Goal: Transaction & Acquisition: Book appointment/travel/reservation

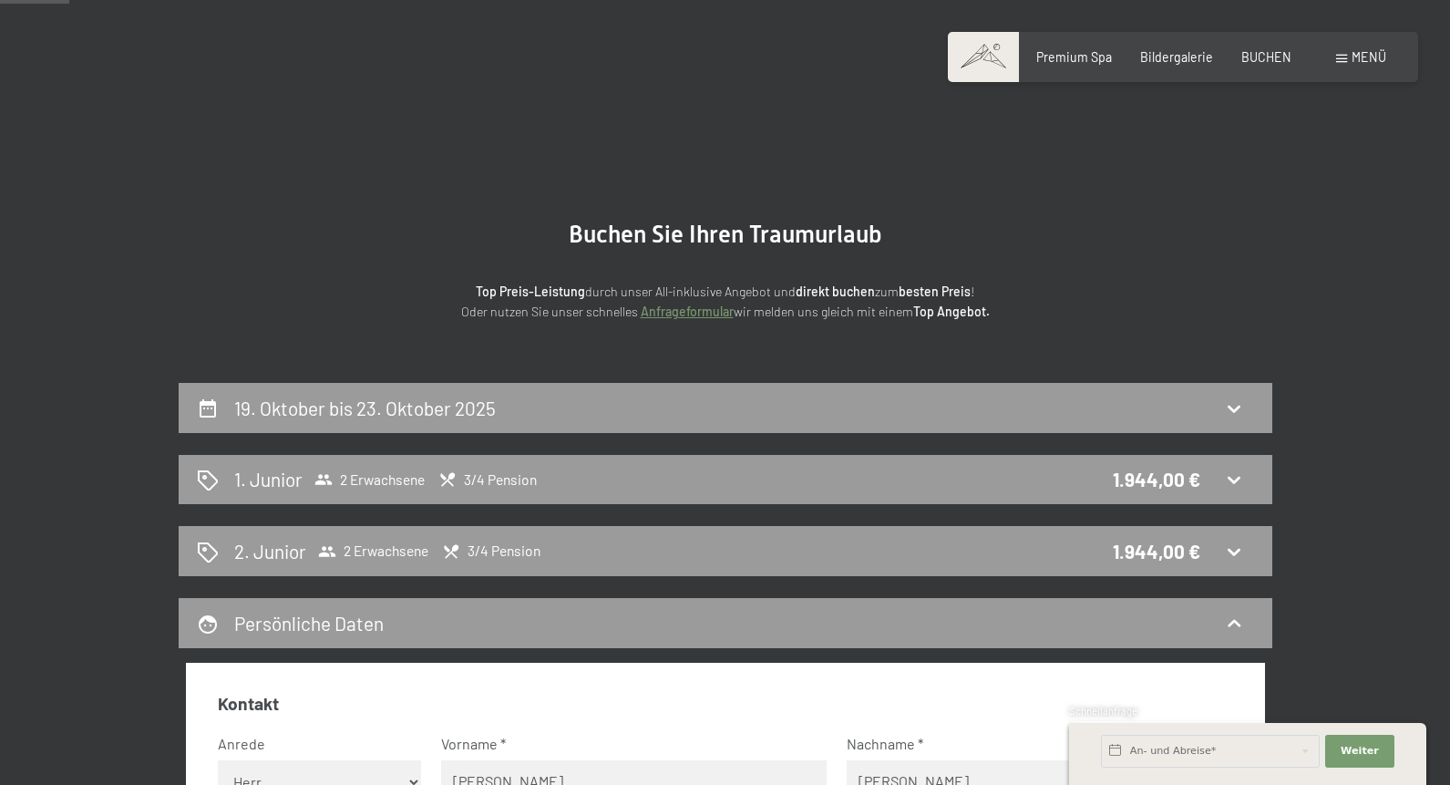
select select "m"
select select "LIE"
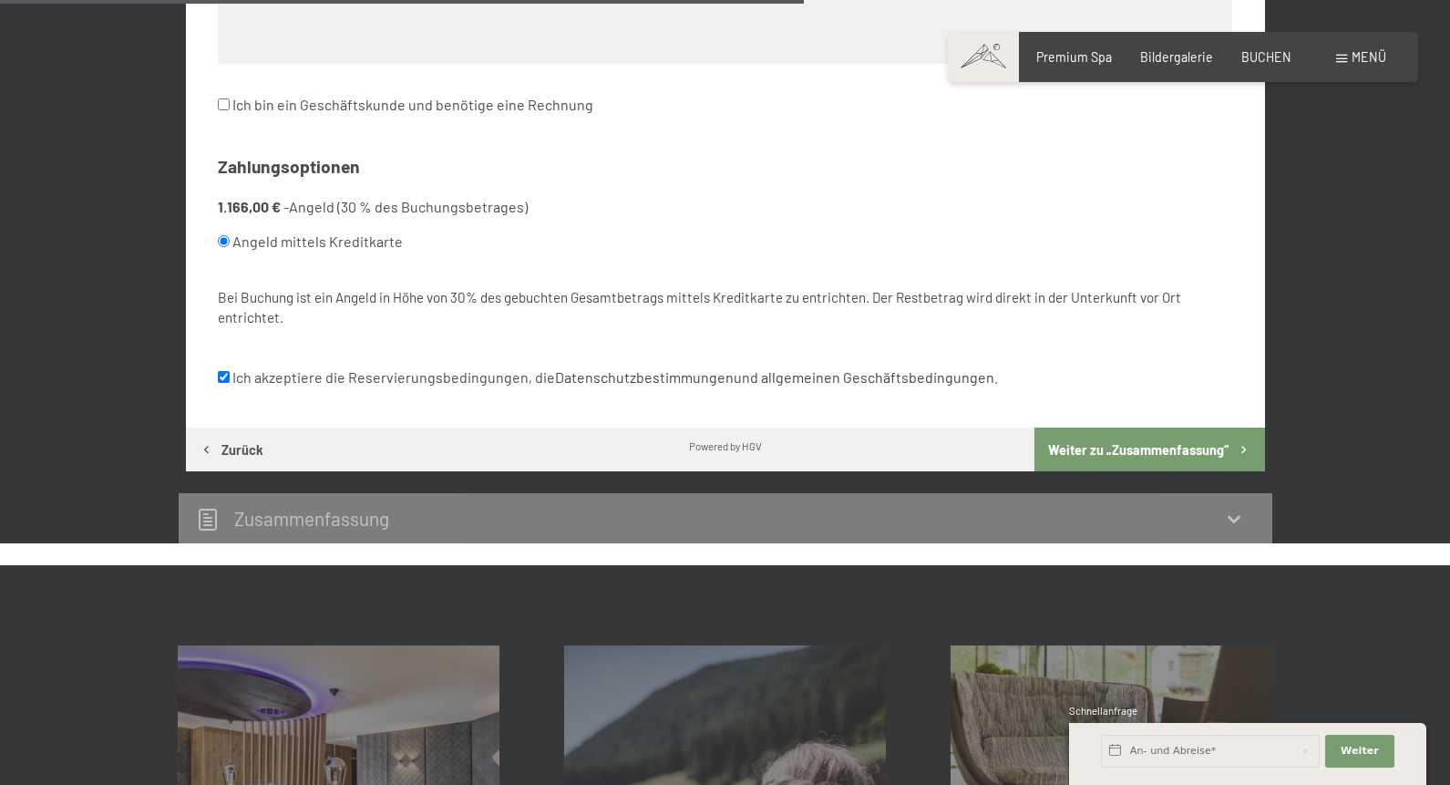
scroll to position [1147, 0]
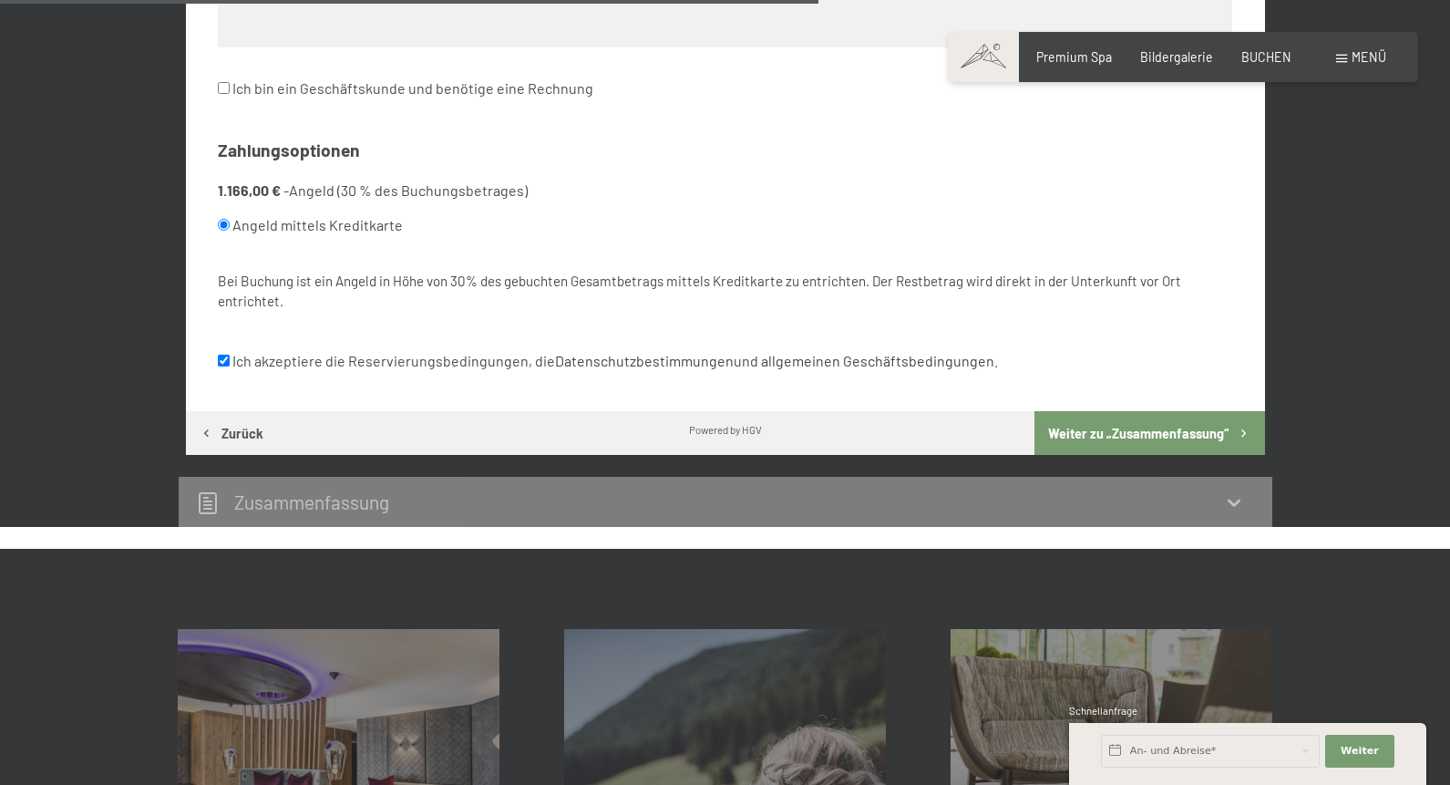
click at [1148, 411] on button "Weiter zu „Zusammen­fassung“" at bounding box center [1150, 433] width 230 height 44
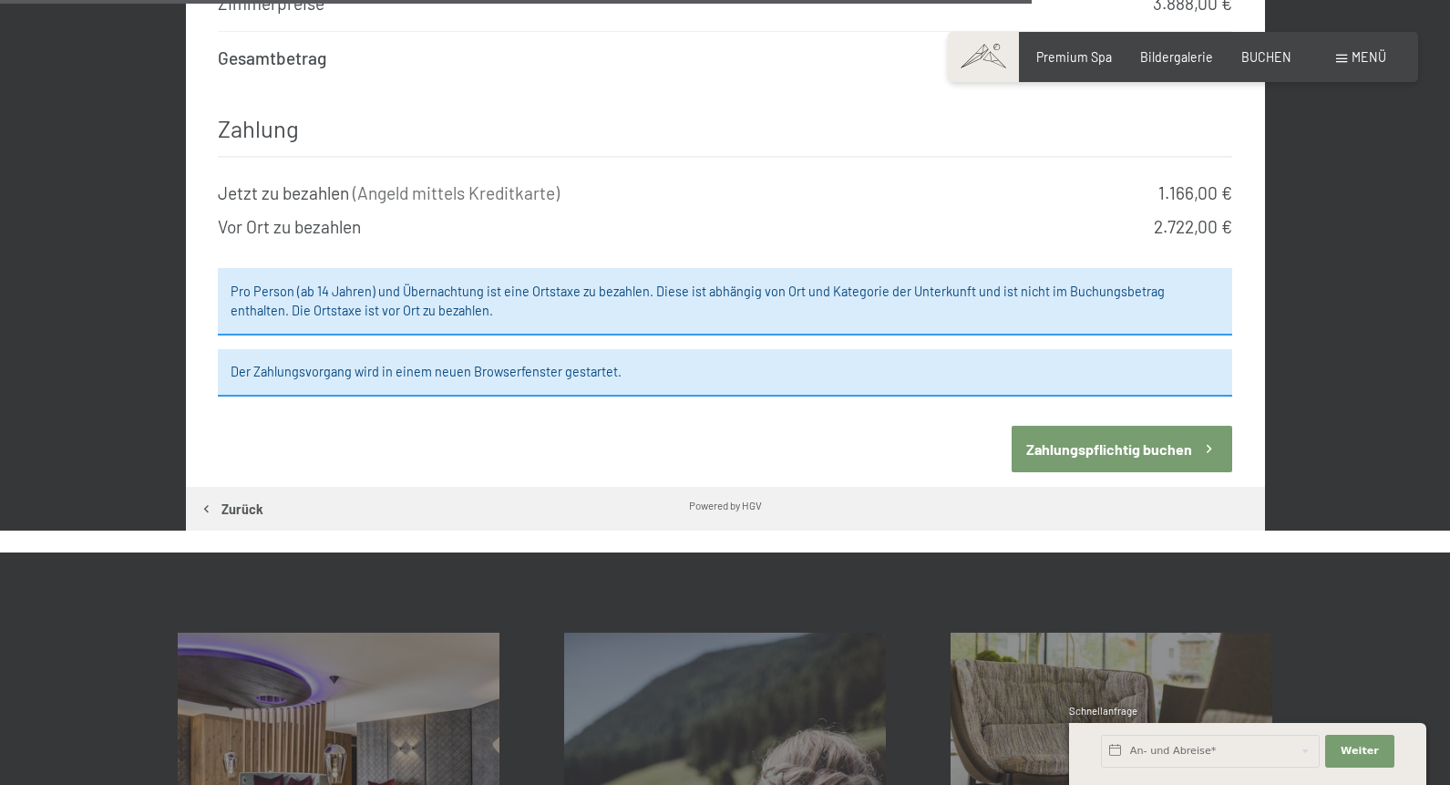
scroll to position [2171, 0]
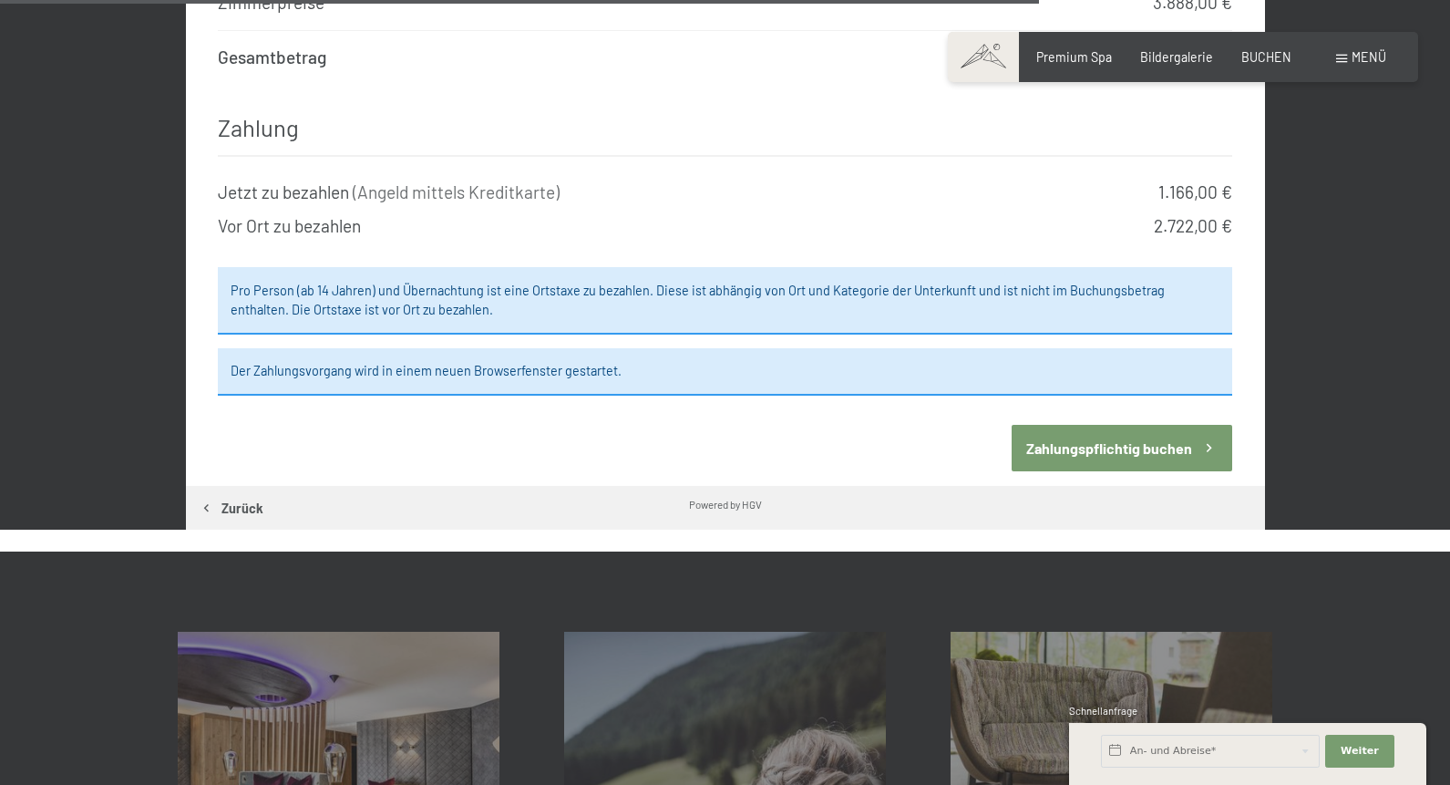
click at [1097, 425] on button "Zahlungspflichtig buchen" at bounding box center [1122, 448] width 221 height 46
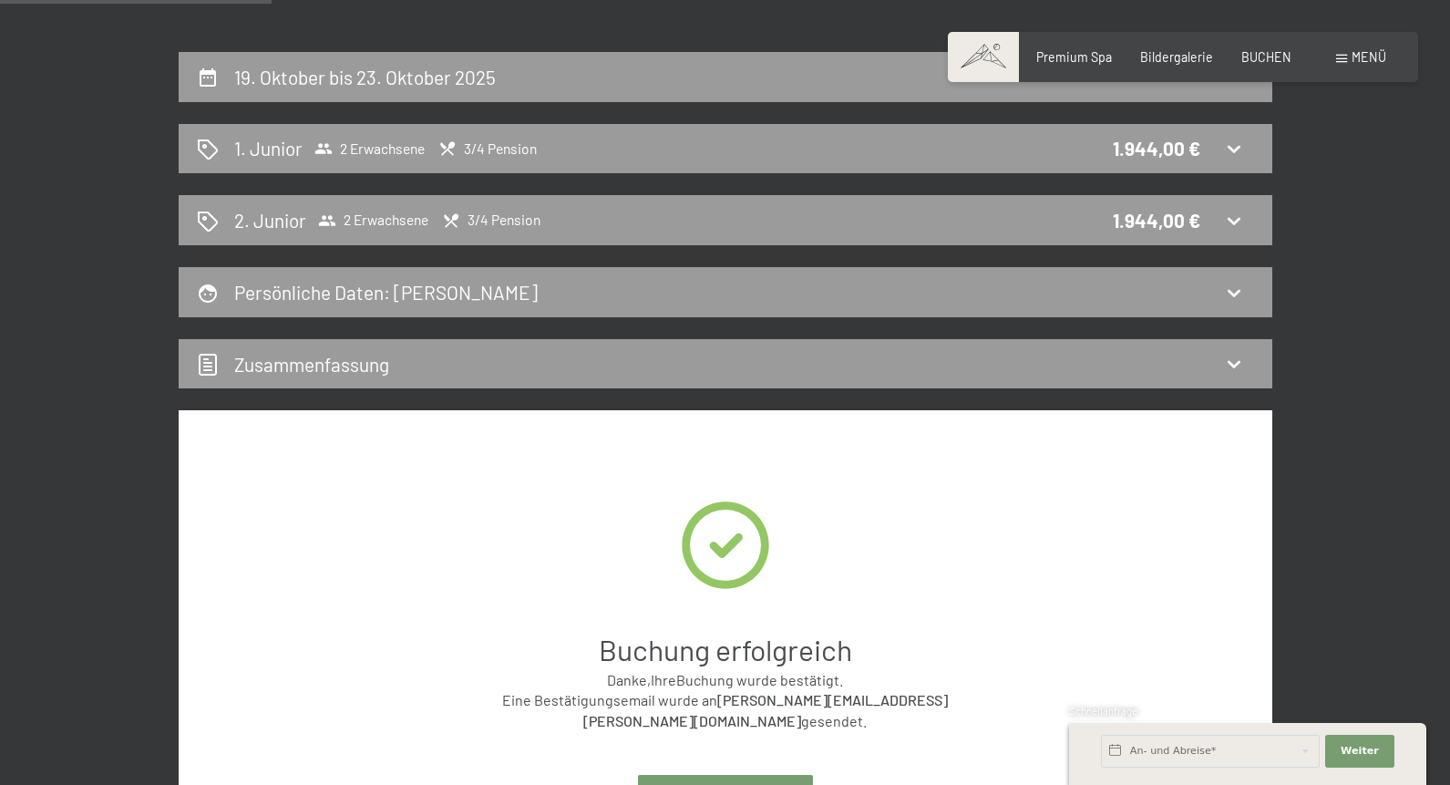
scroll to position [335, 0]
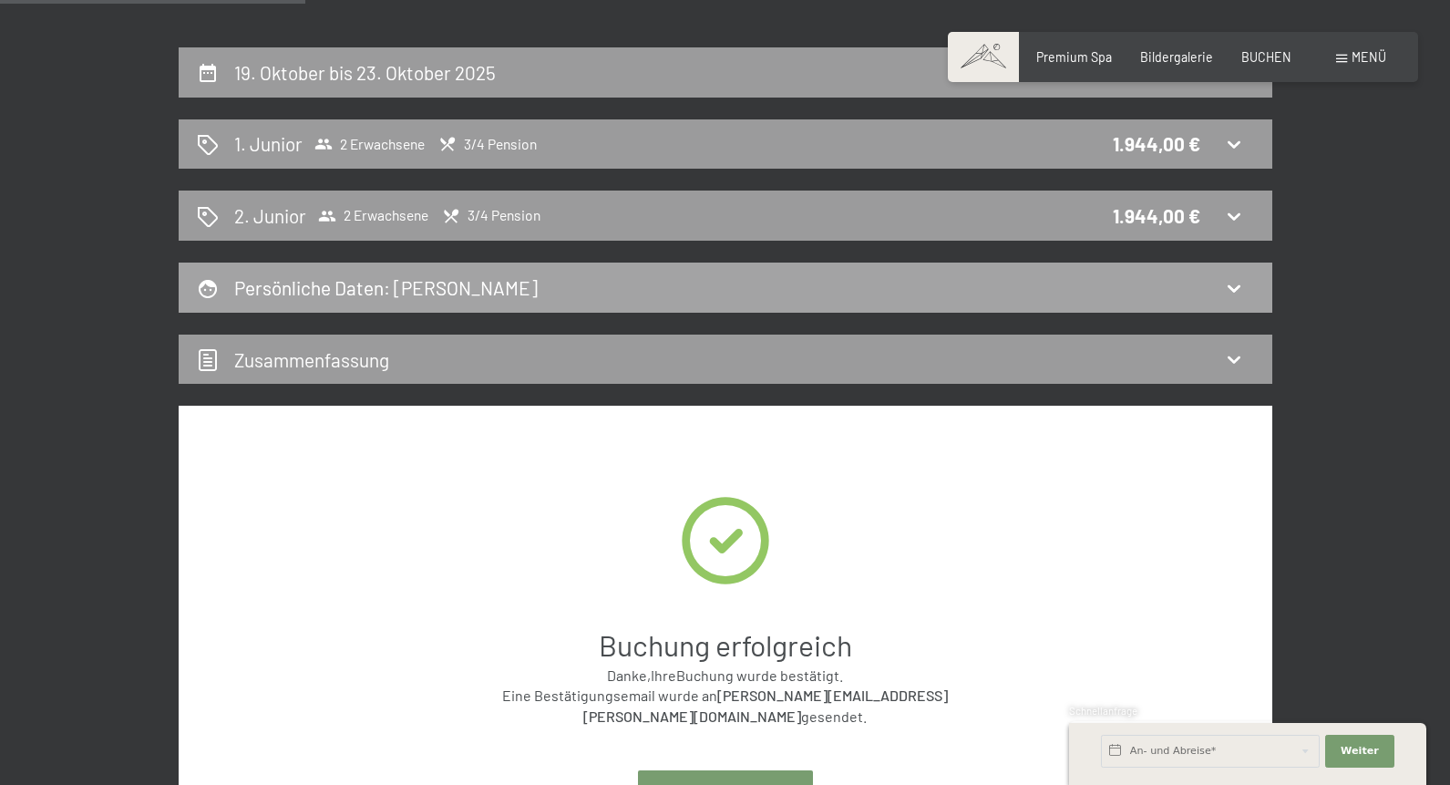
click at [1236, 293] on icon at bounding box center [1234, 288] width 22 height 22
select select "m"
select select "LIE"
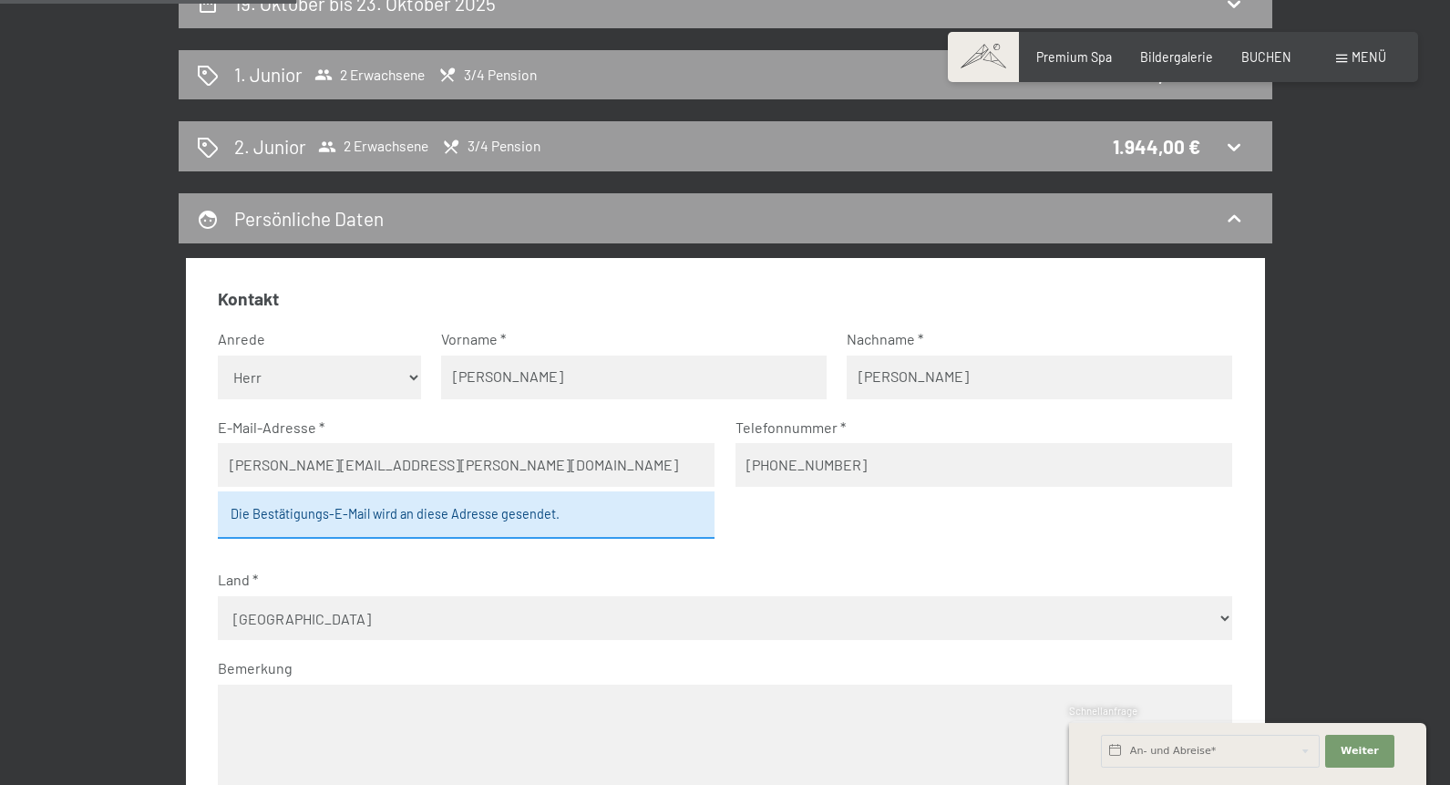
scroll to position [385, 0]
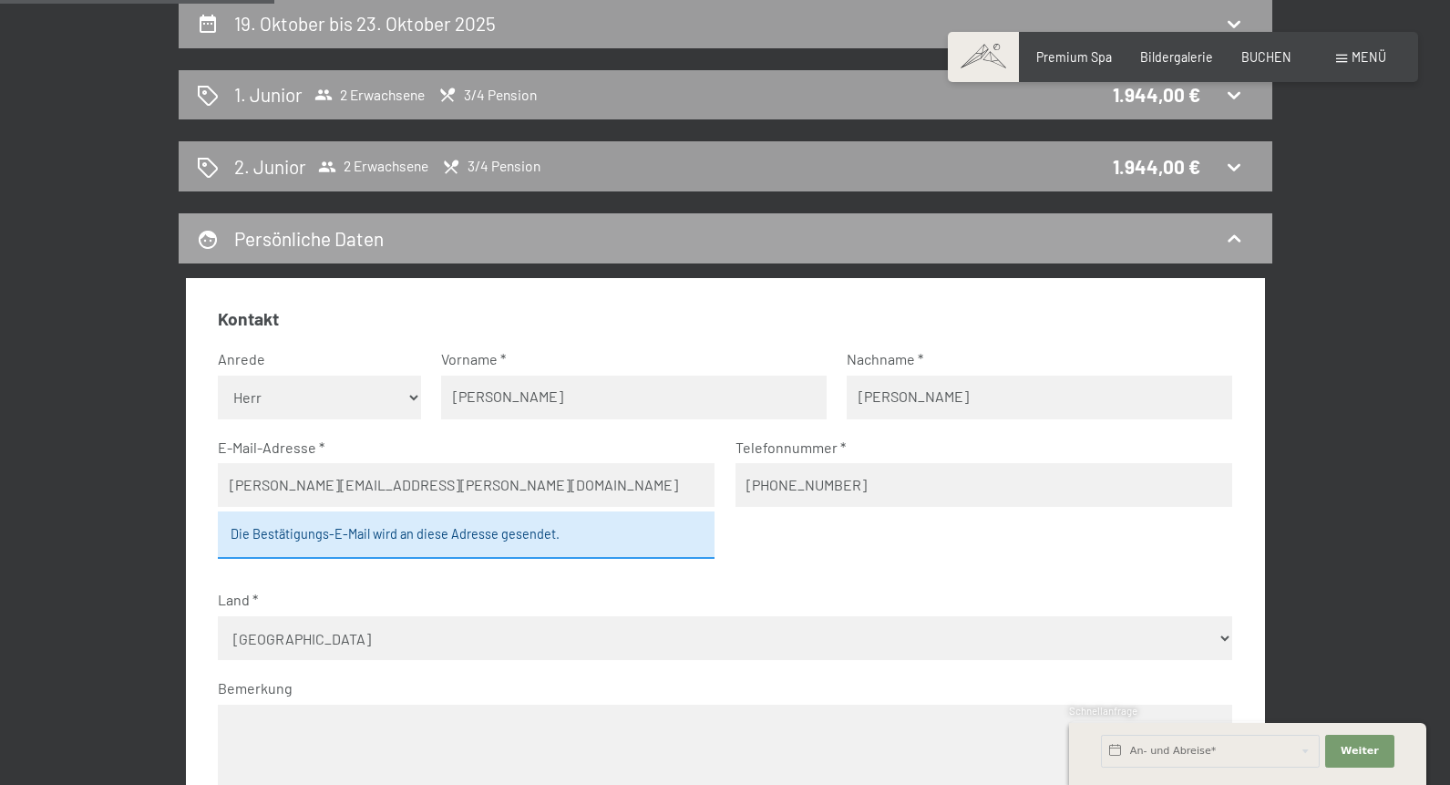
click at [1241, 232] on icon at bounding box center [1234, 239] width 22 height 22
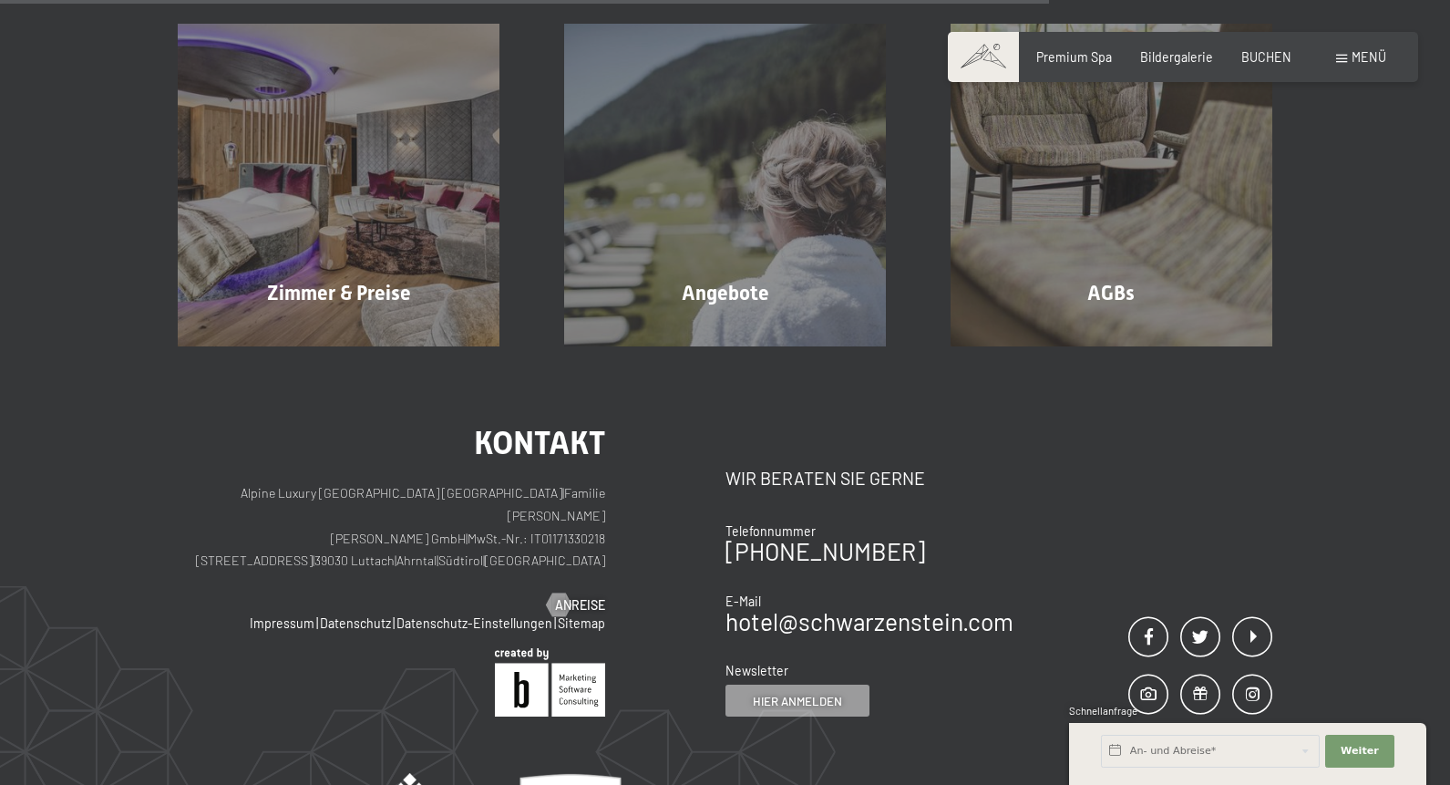
scroll to position [792, 0]
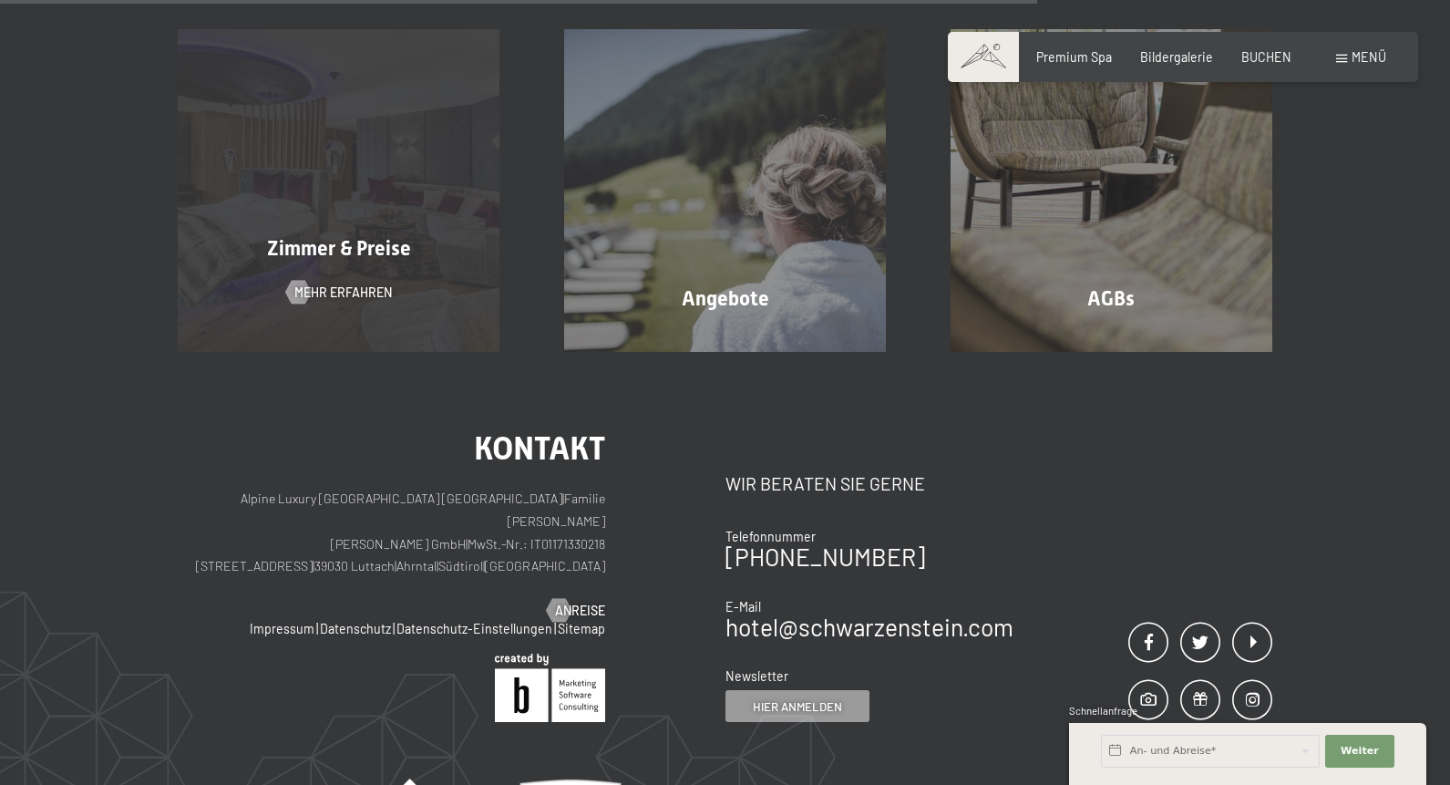
click at [380, 232] on div "Zimmer & Preise Mehr erfahren" at bounding box center [339, 190] width 386 height 322
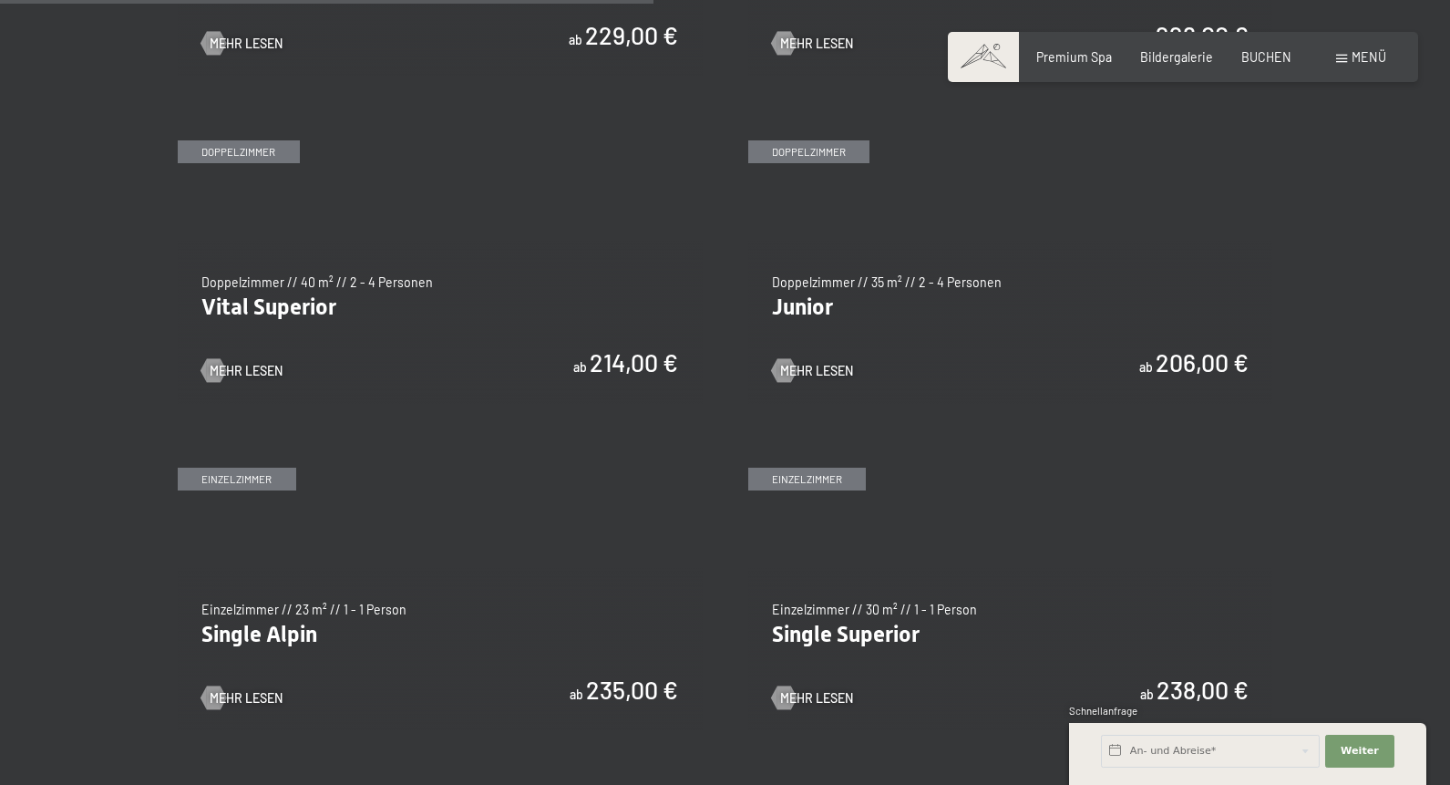
scroll to position [2237, 0]
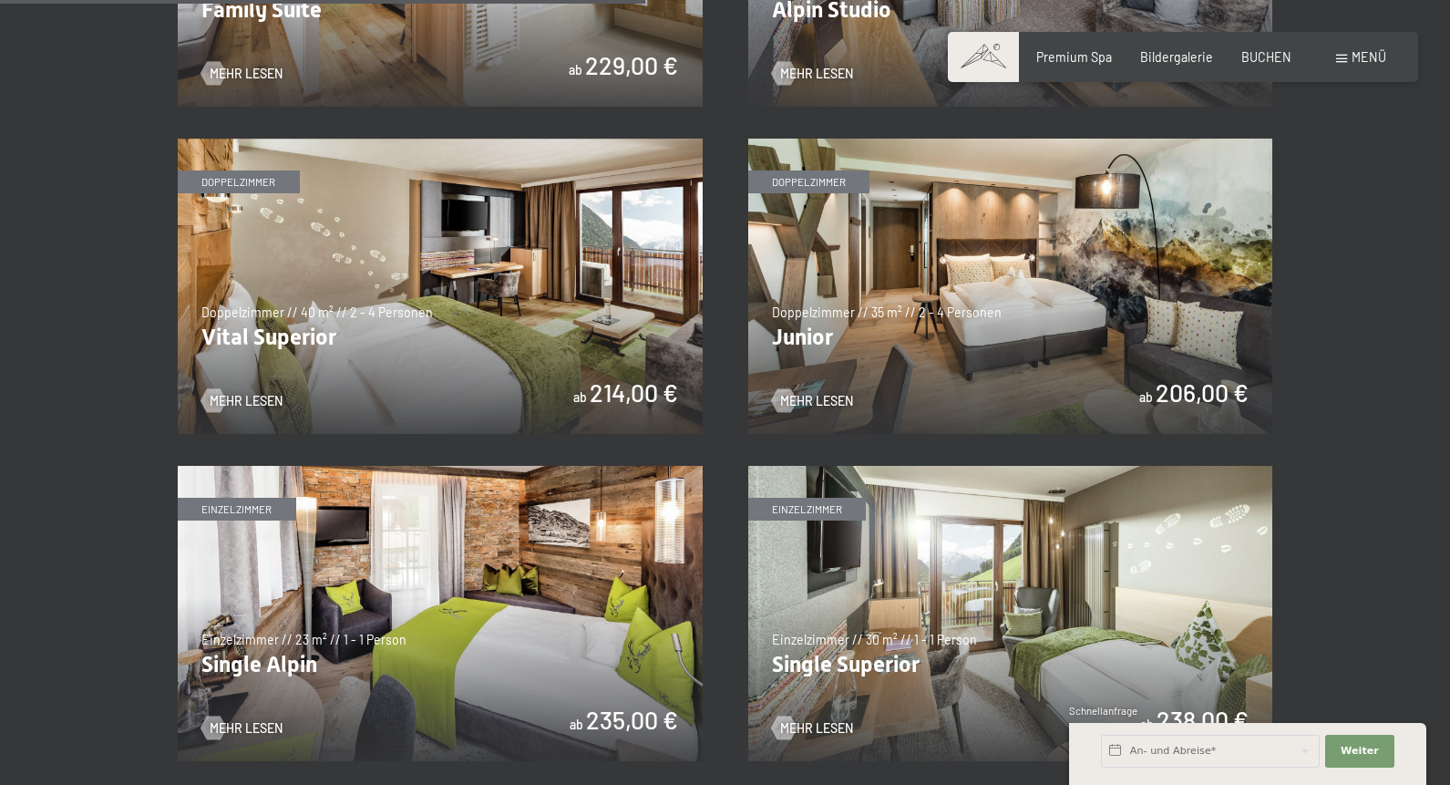
click at [380, 366] on img at bounding box center [440, 286] width 525 height 295
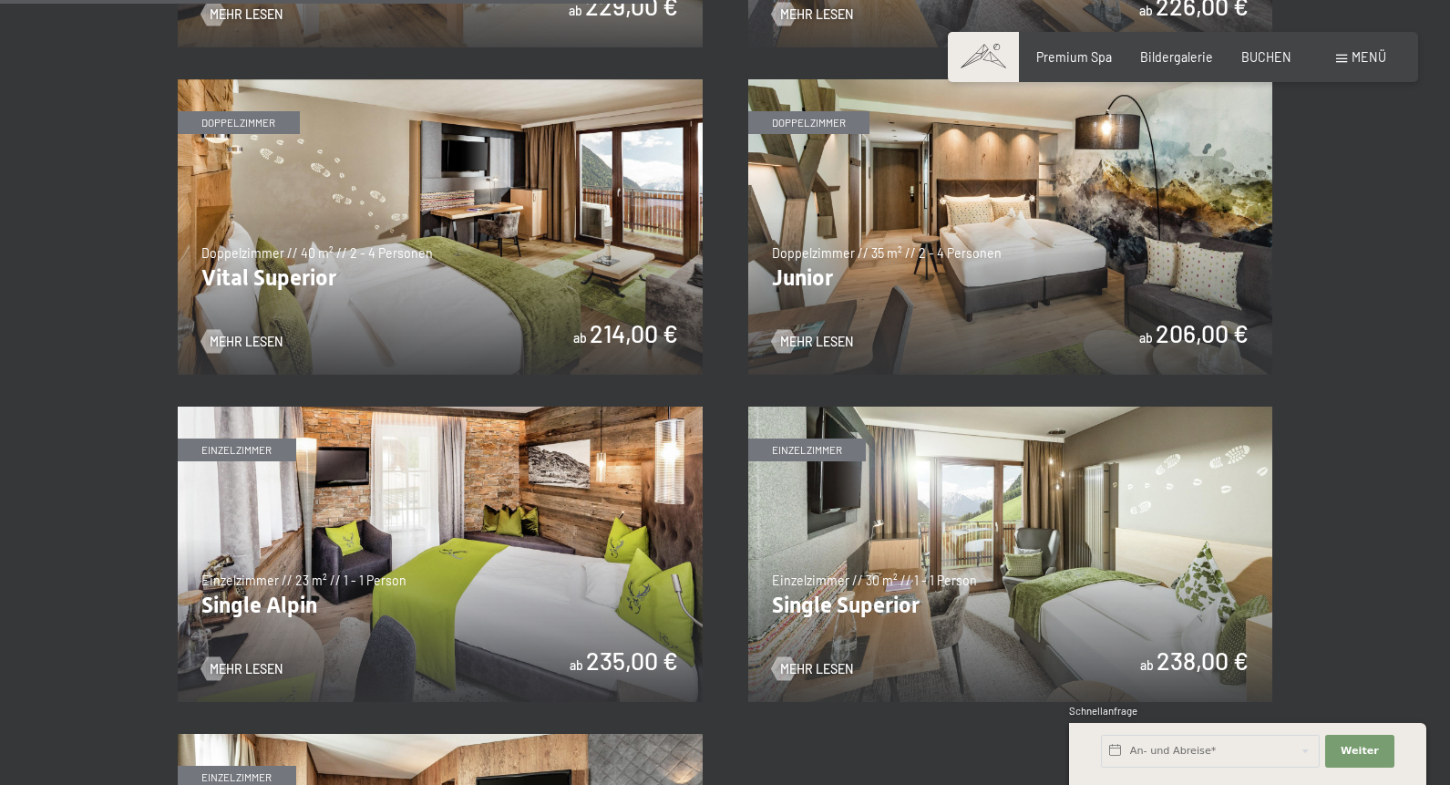
scroll to position [2289, 0]
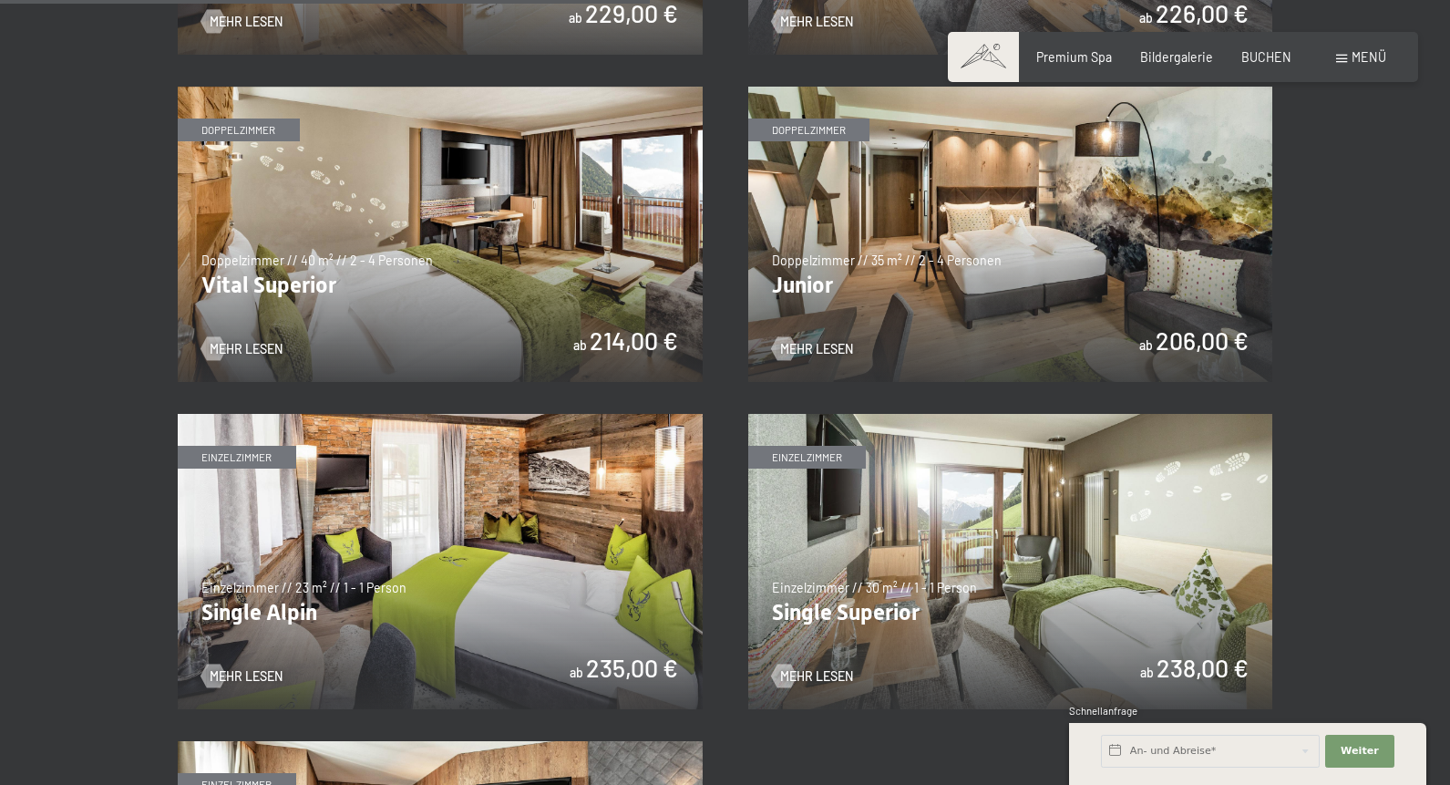
click at [1014, 261] on img at bounding box center [1010, 234] width 525 height 295
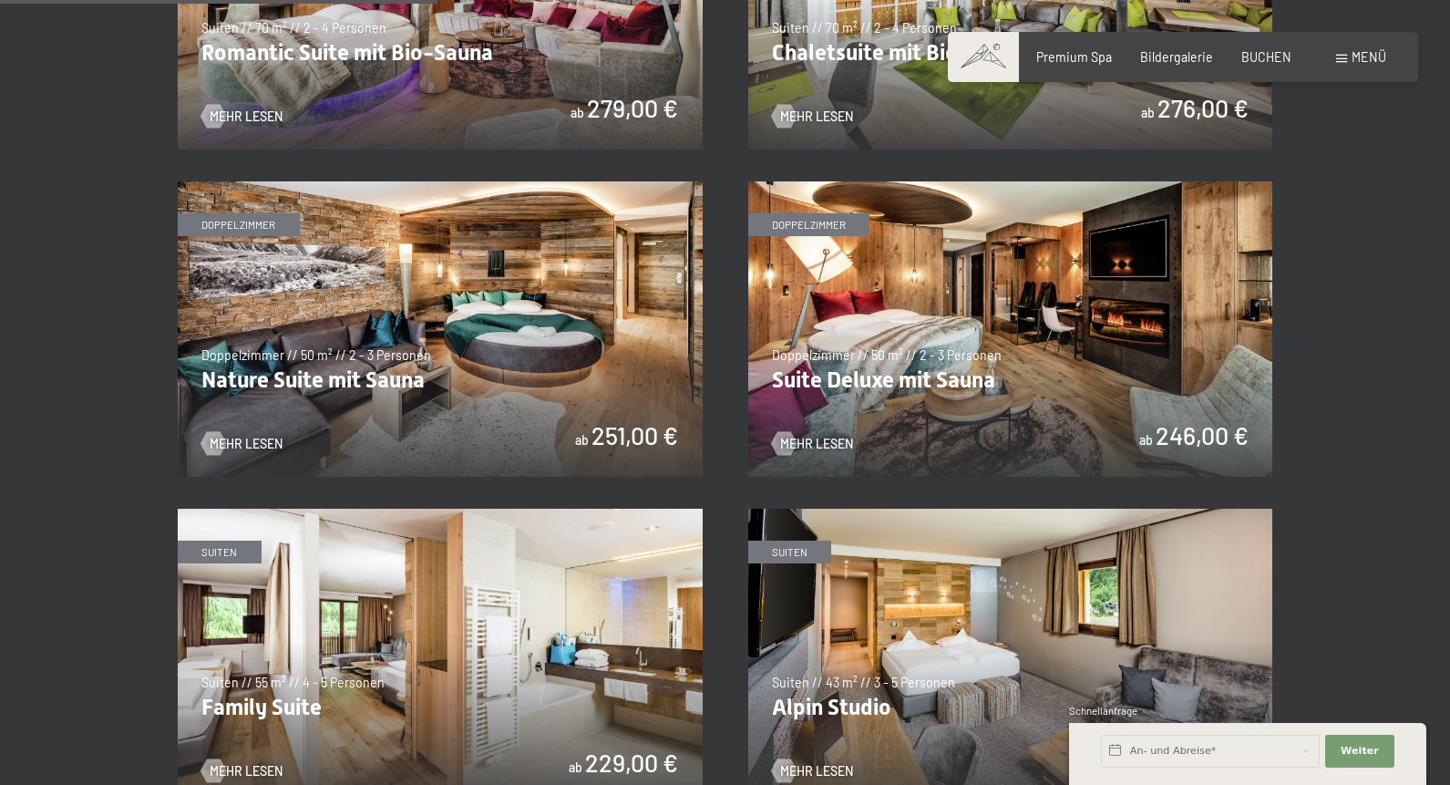
scroll to position [1535, 0]
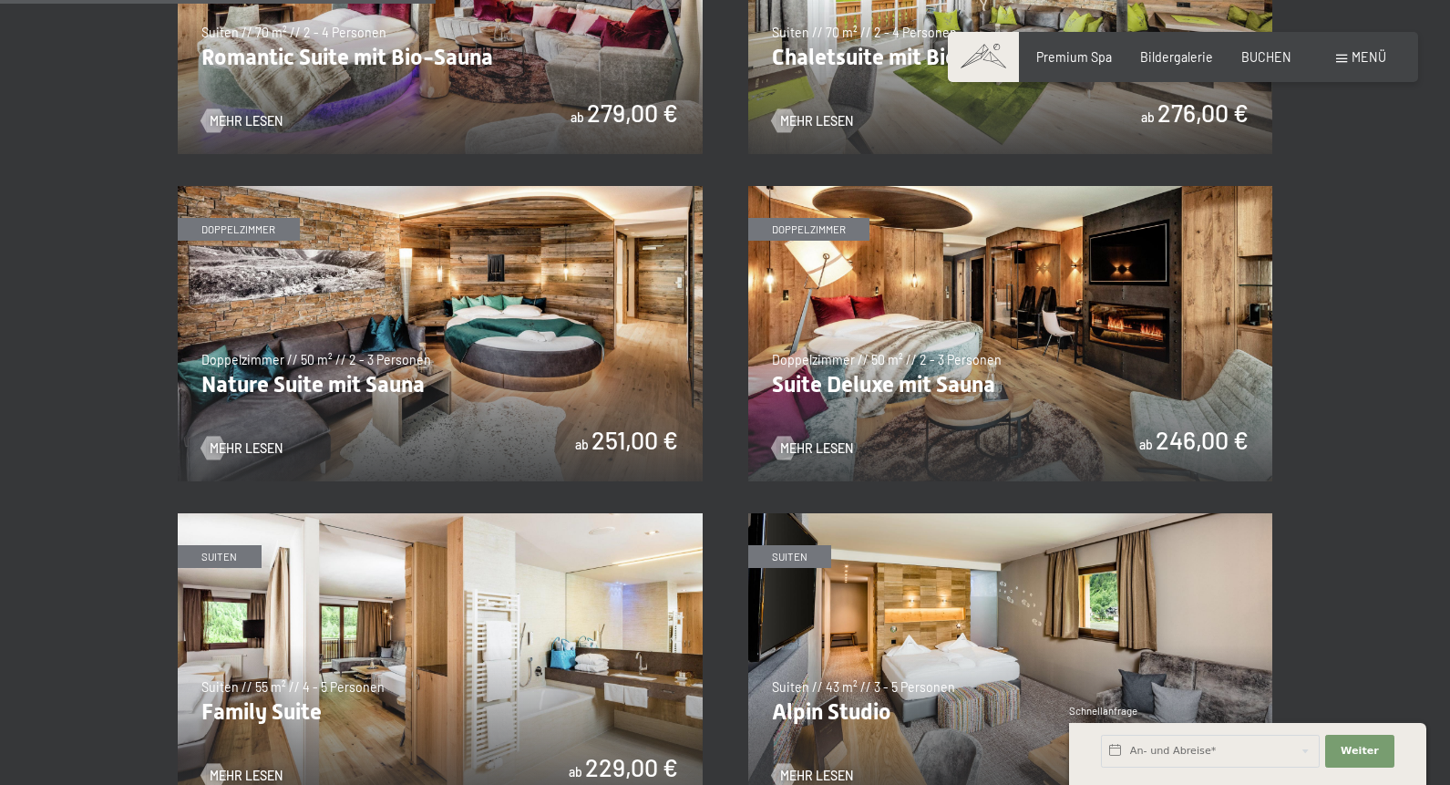
click at [350, 355] on img at bounding box center [440, 333] width 525 height 295
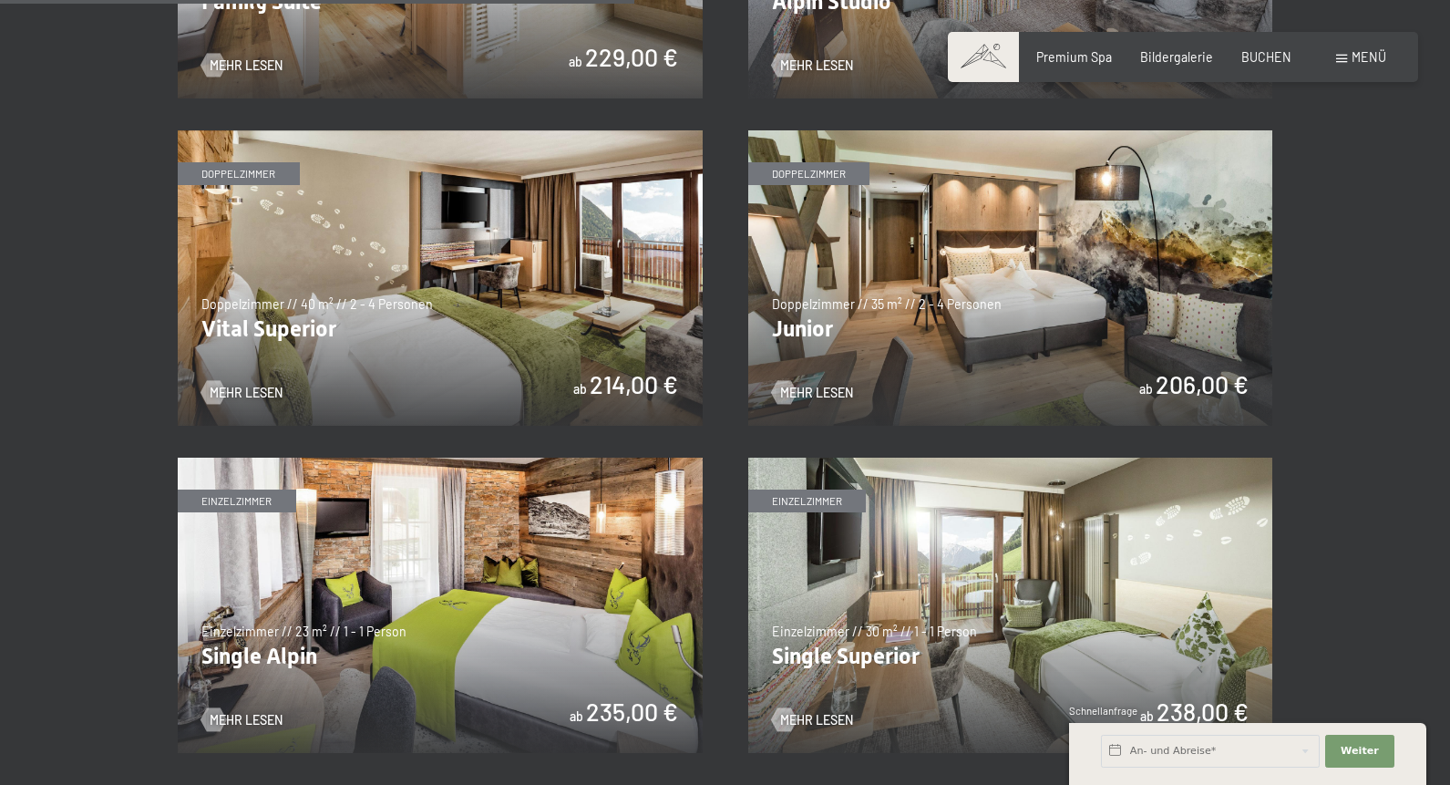
scroll to position [2233, 0]
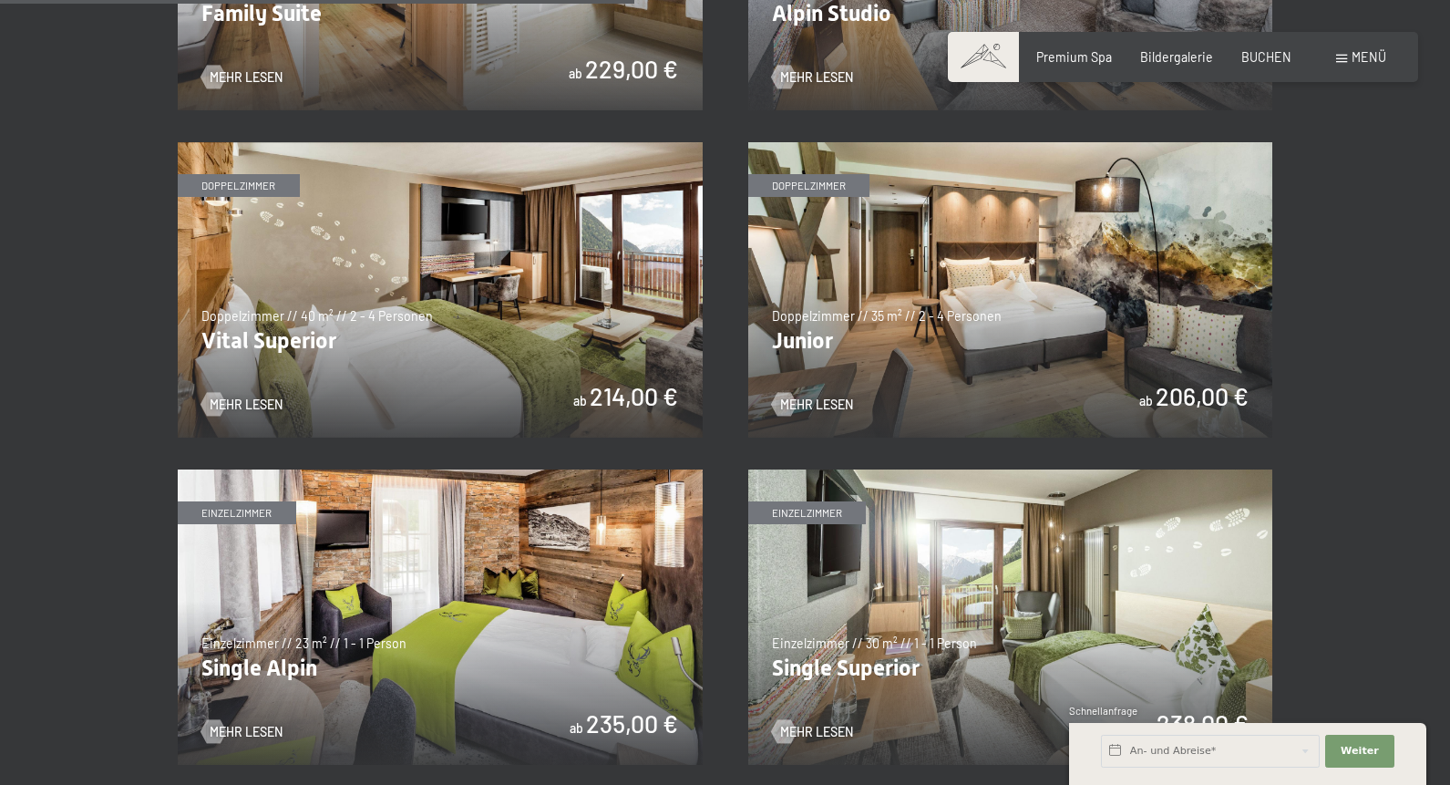
click at [903, 253] on img at bounding box center [1010, 289] width 525 height 295
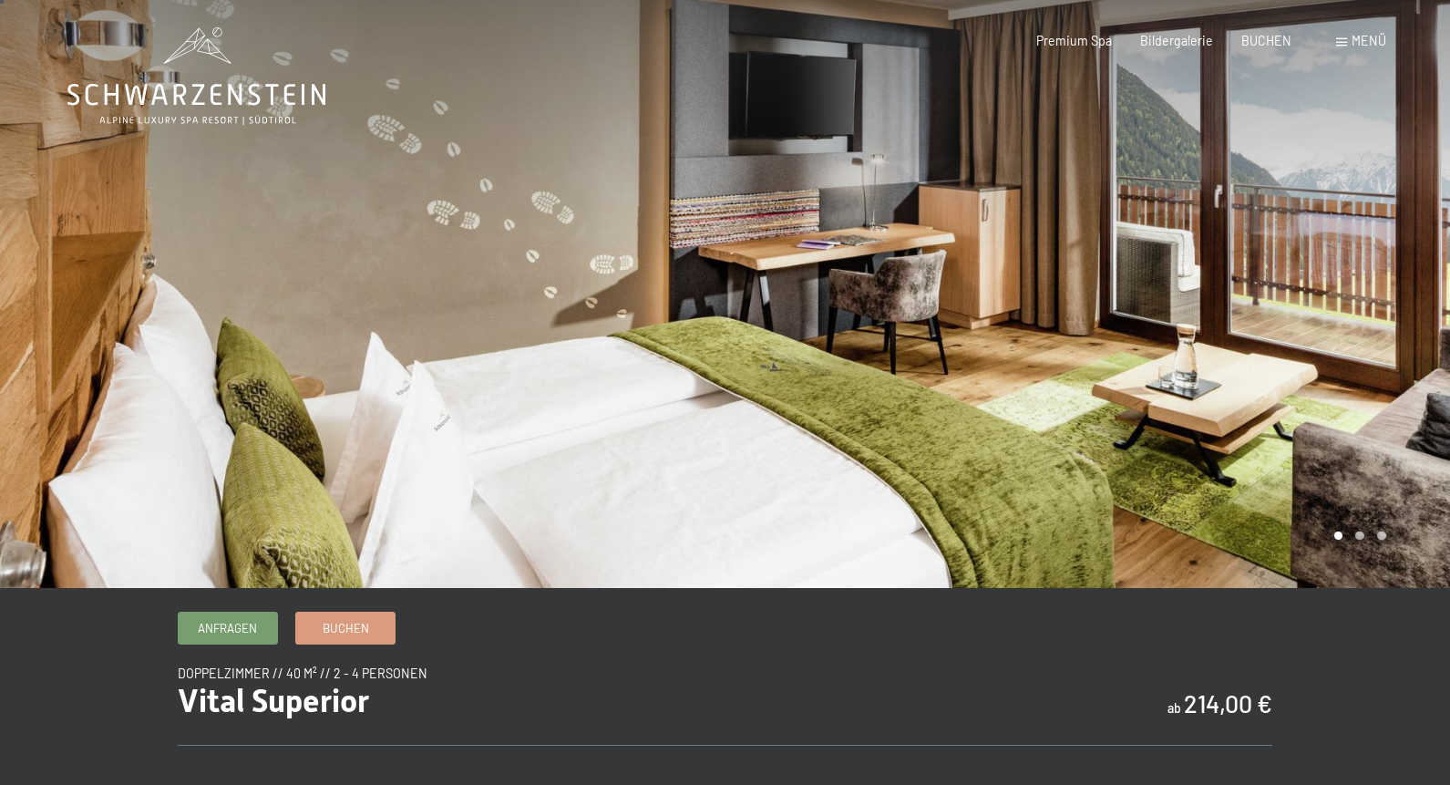
scroll to position [5, 0]
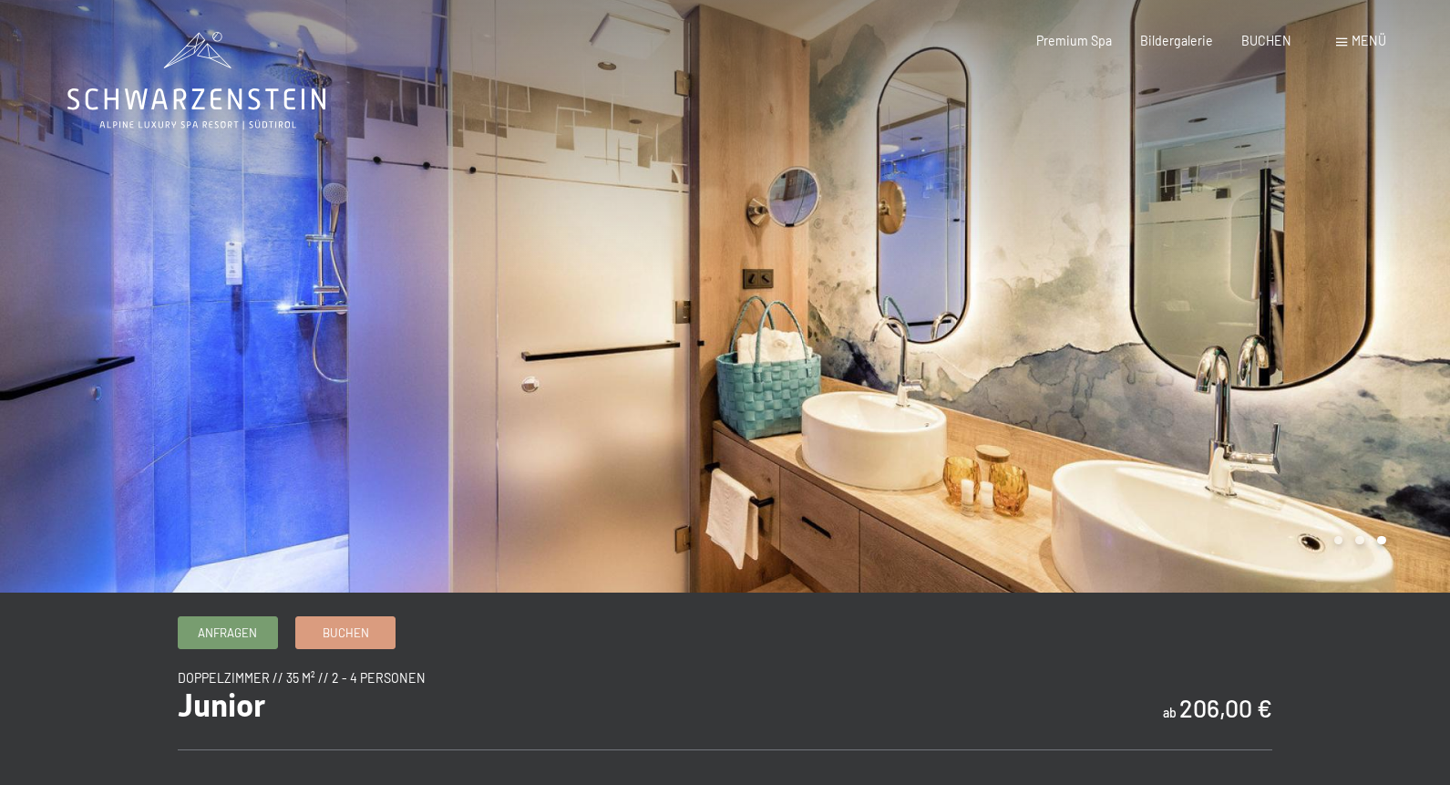
click at [543, 203] on div at bounding box center [363, 296] width 726 height 592
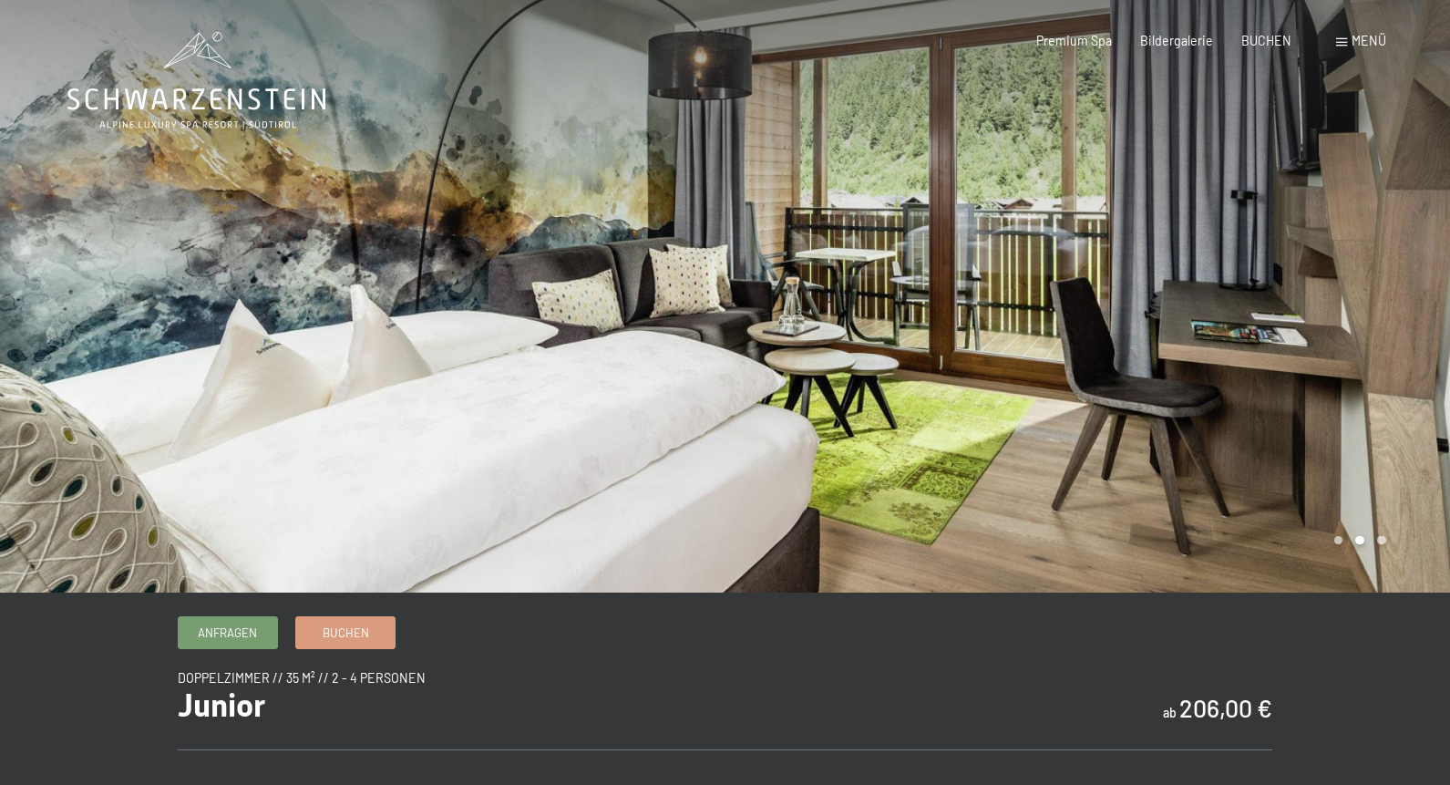
click at [543, 203] on div at bounding box center [363, 296] width 726 height 592
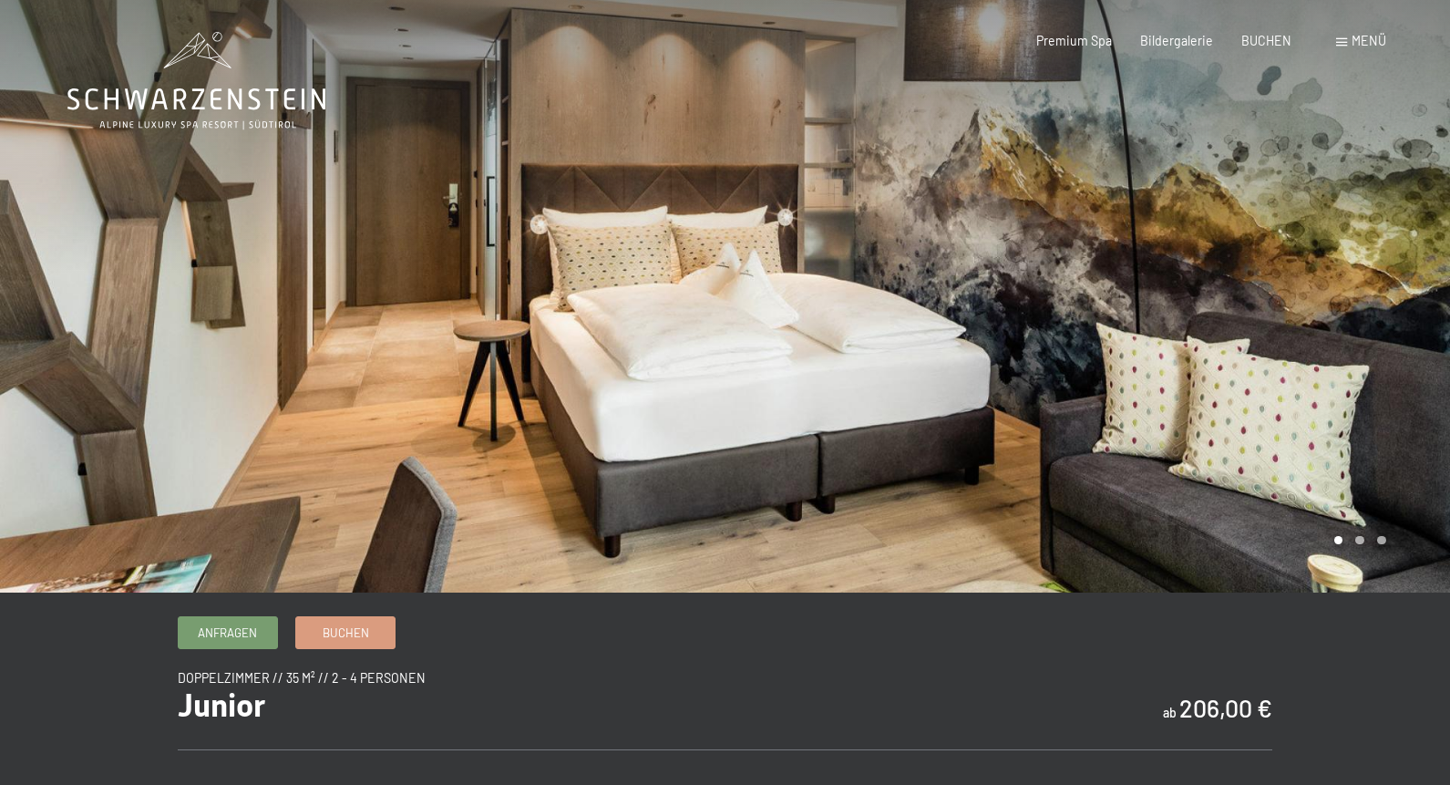
click at [543, 203] on div at bounding box center [363, 296] width 726 height 592
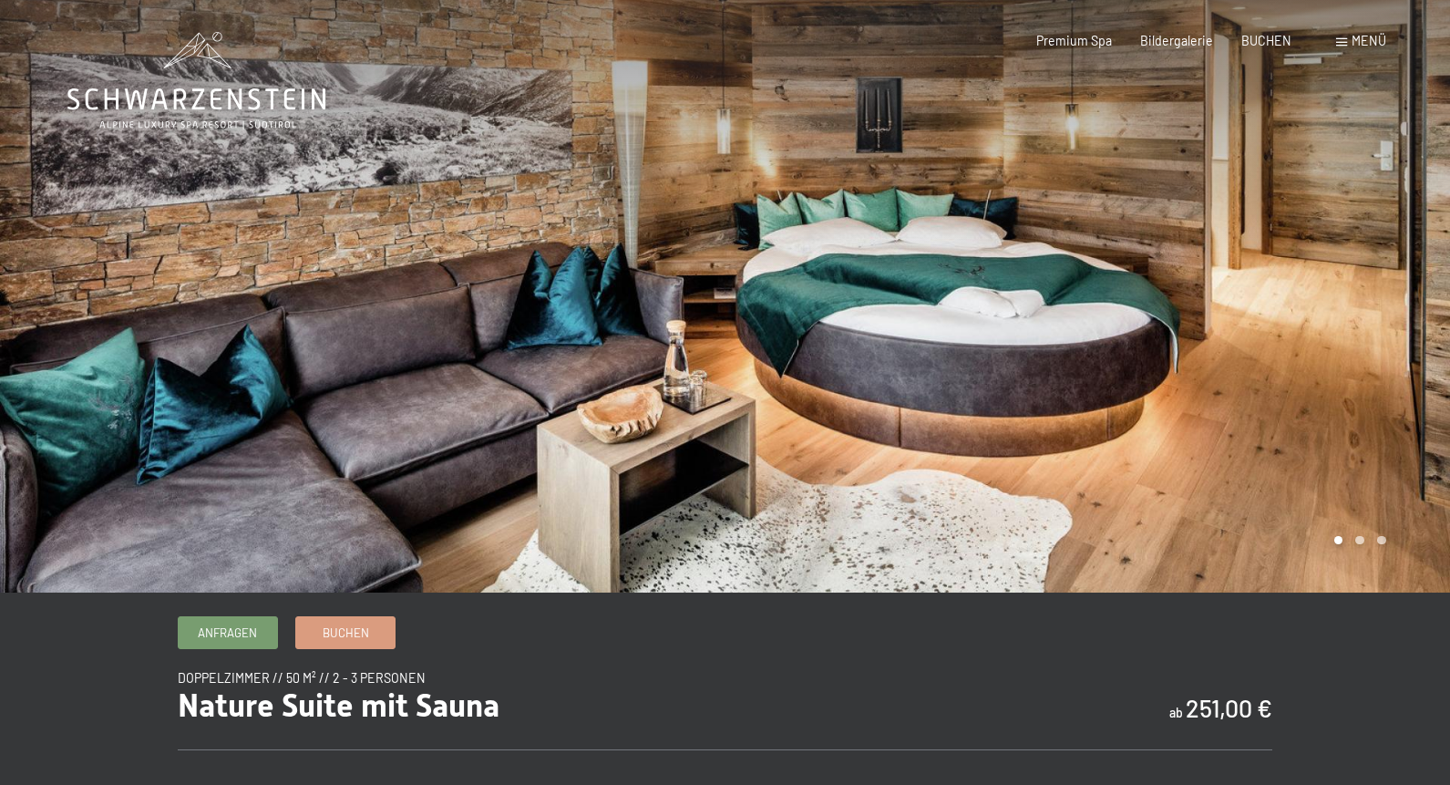
click at [957, 426] on div at bounding box center [1089, 296] width 726 height 592
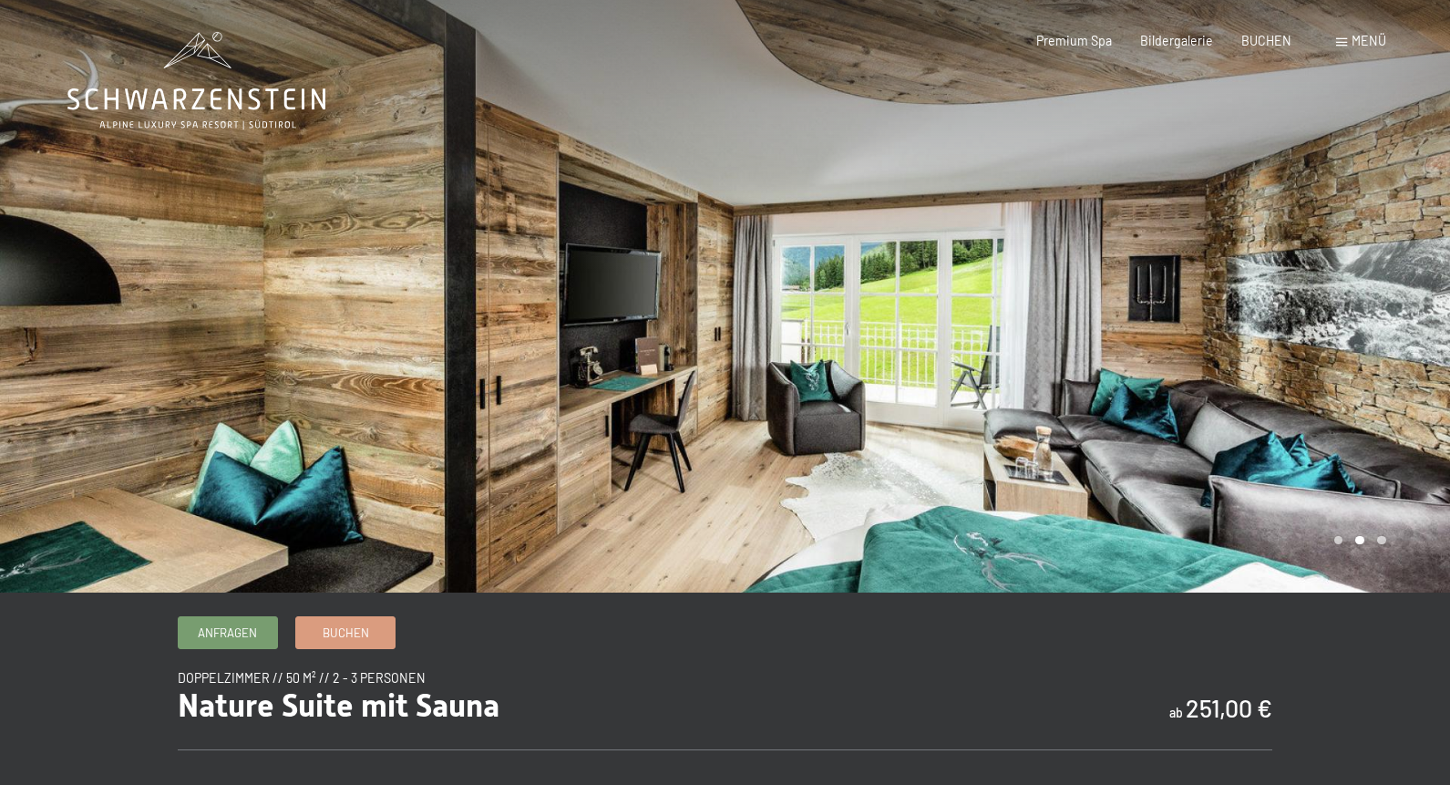
click at [957, 426] on div at bounding box center [1089, 296] width 726 height 592
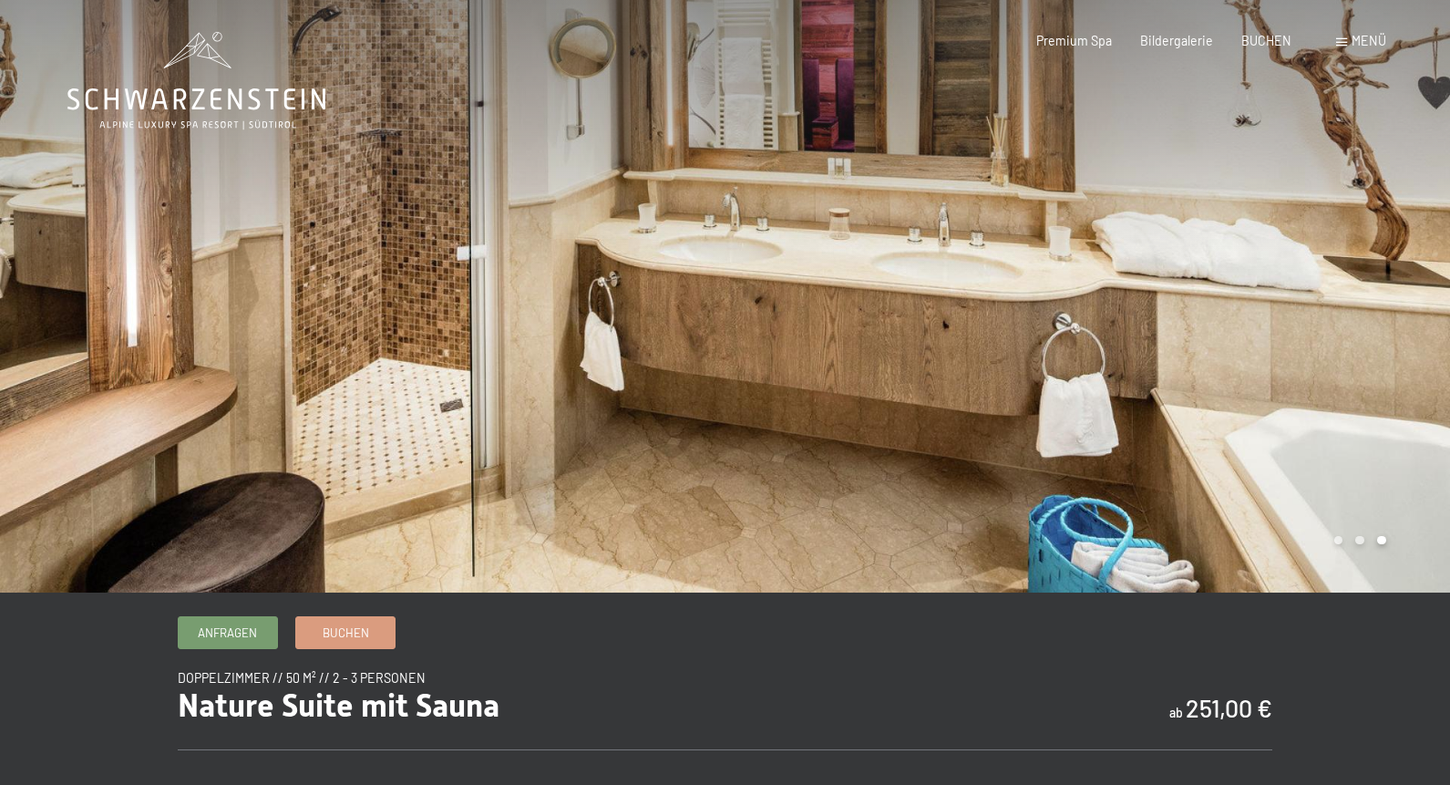
click at [957, 426] on div at bounding box center [1089, 296] width 726 height 592
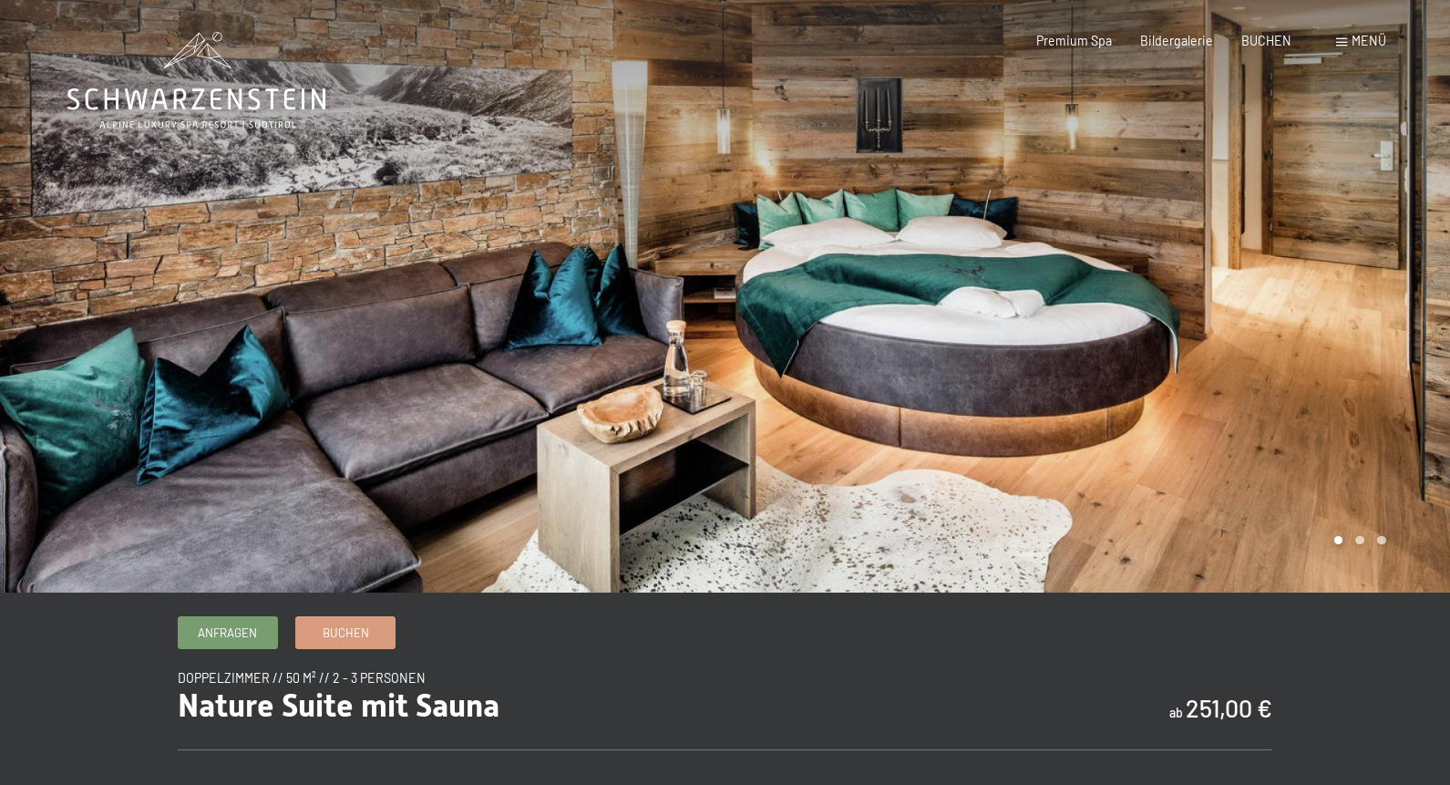
click at [957, 426] on div at bounding box center [1089, 296] width 726 height 592
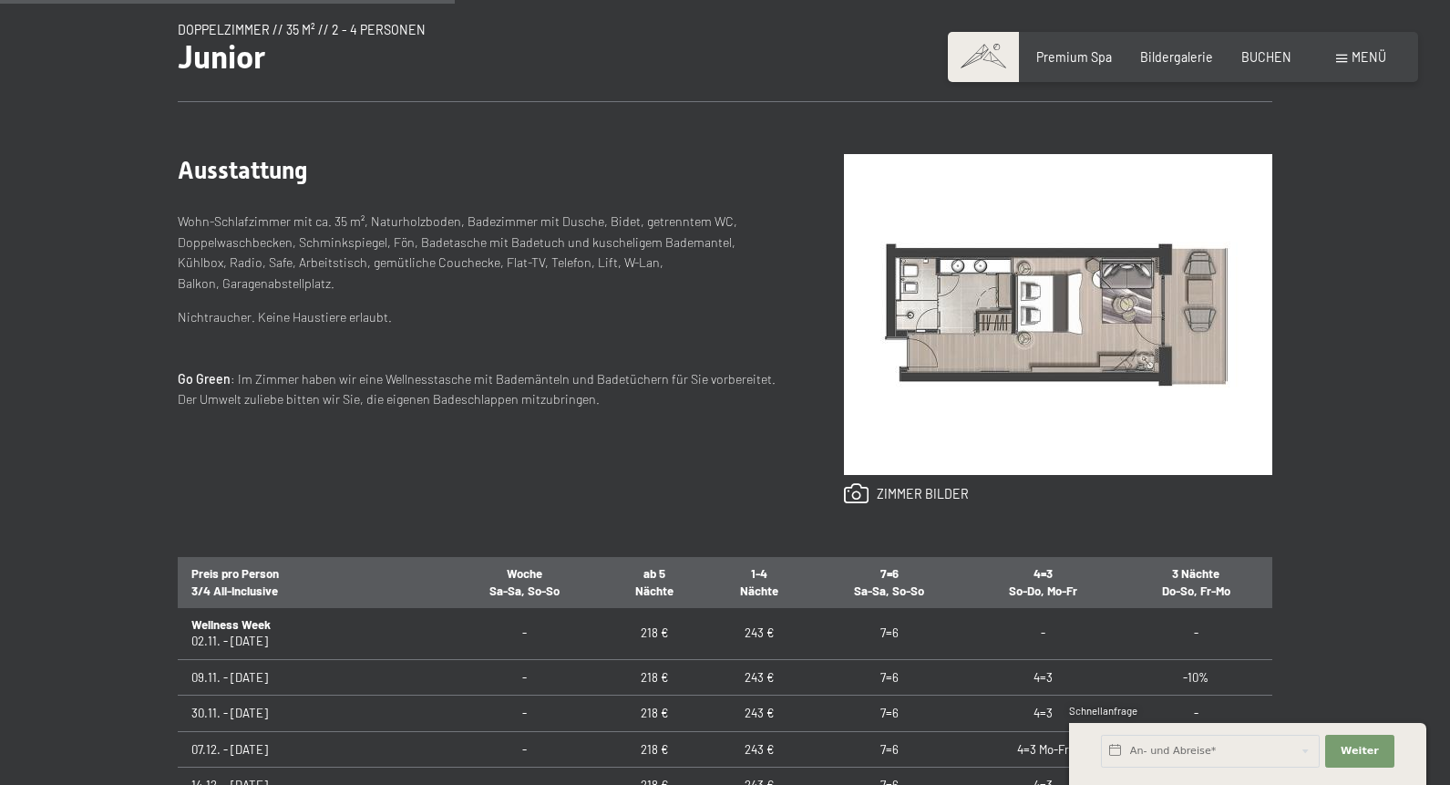
scroll to position [207, 0]
drag, startPoint x: 1328, startPoint y: 438, endPoint x: 1345, endPoint y: 320, distance: 118.9
click at [1345, 320] on div "Anfragen Buchen Doppelzimmer // 35 m² // 2 - 4 Personen Junior ab 206,00 € Auss…" at bounding box center [725, 510] width 1450 height 1084
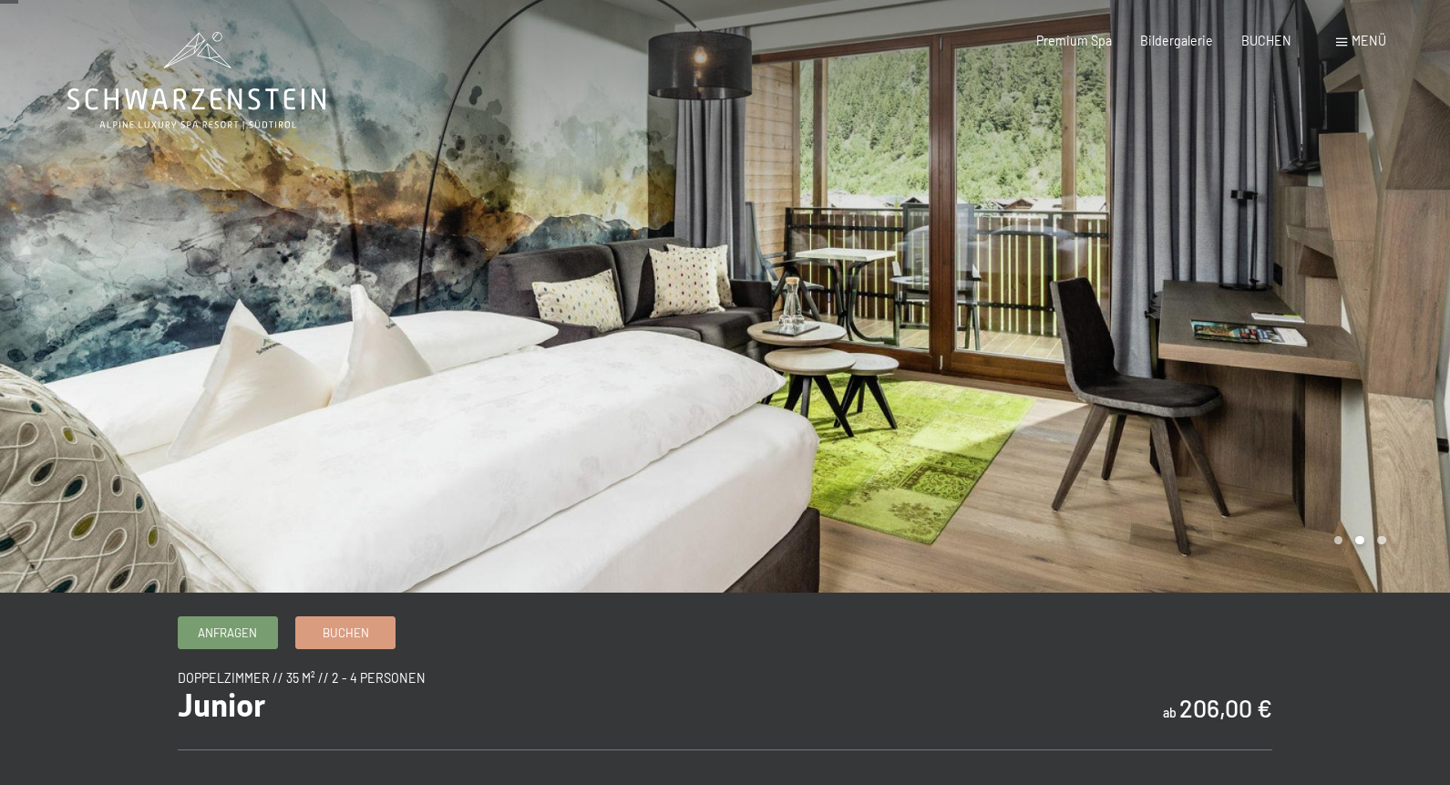
scroll to position [0, 0]
